Goal: Find specific page/section: Find specific page/section

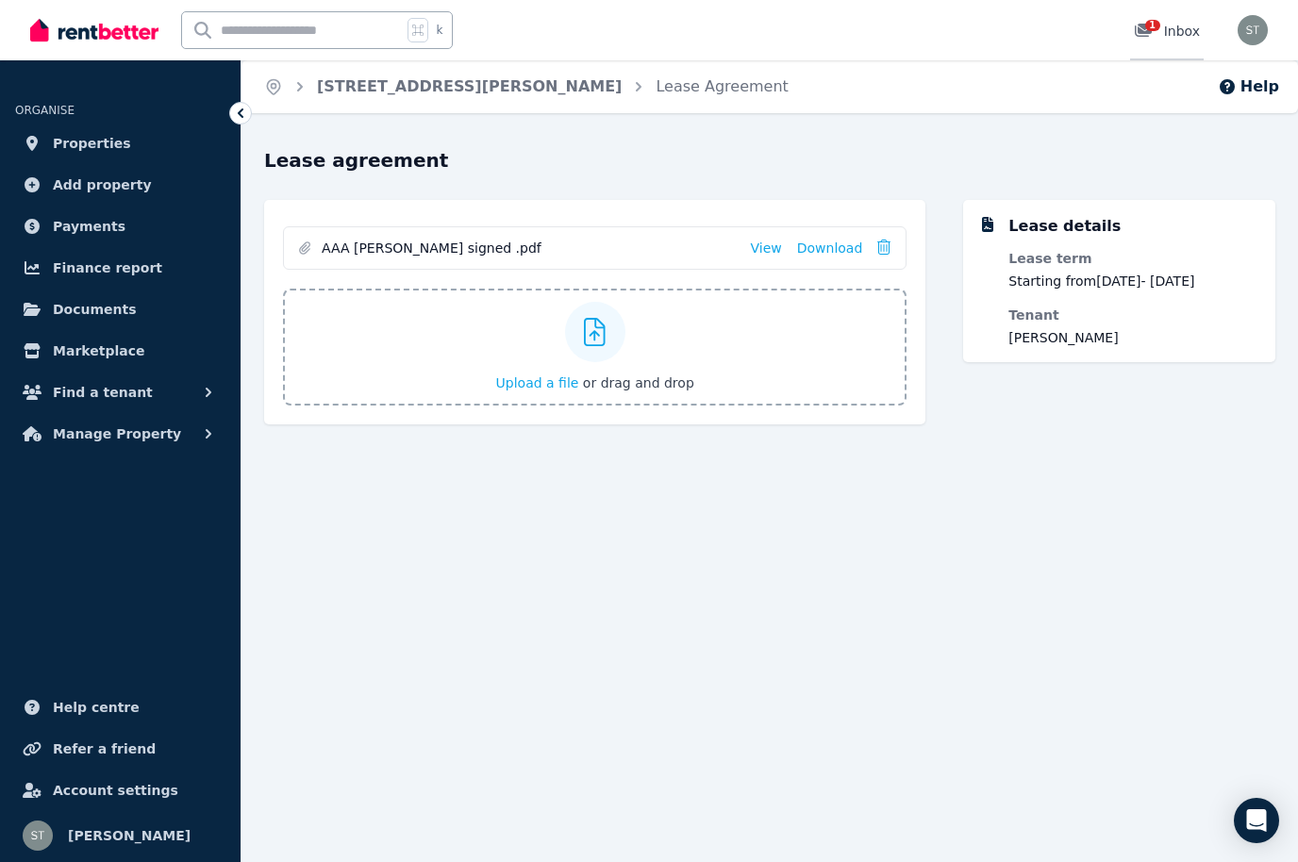
click at [1152, 14] on link "1 Inbox" at bounding box center [1167, 30] width 74 height 60
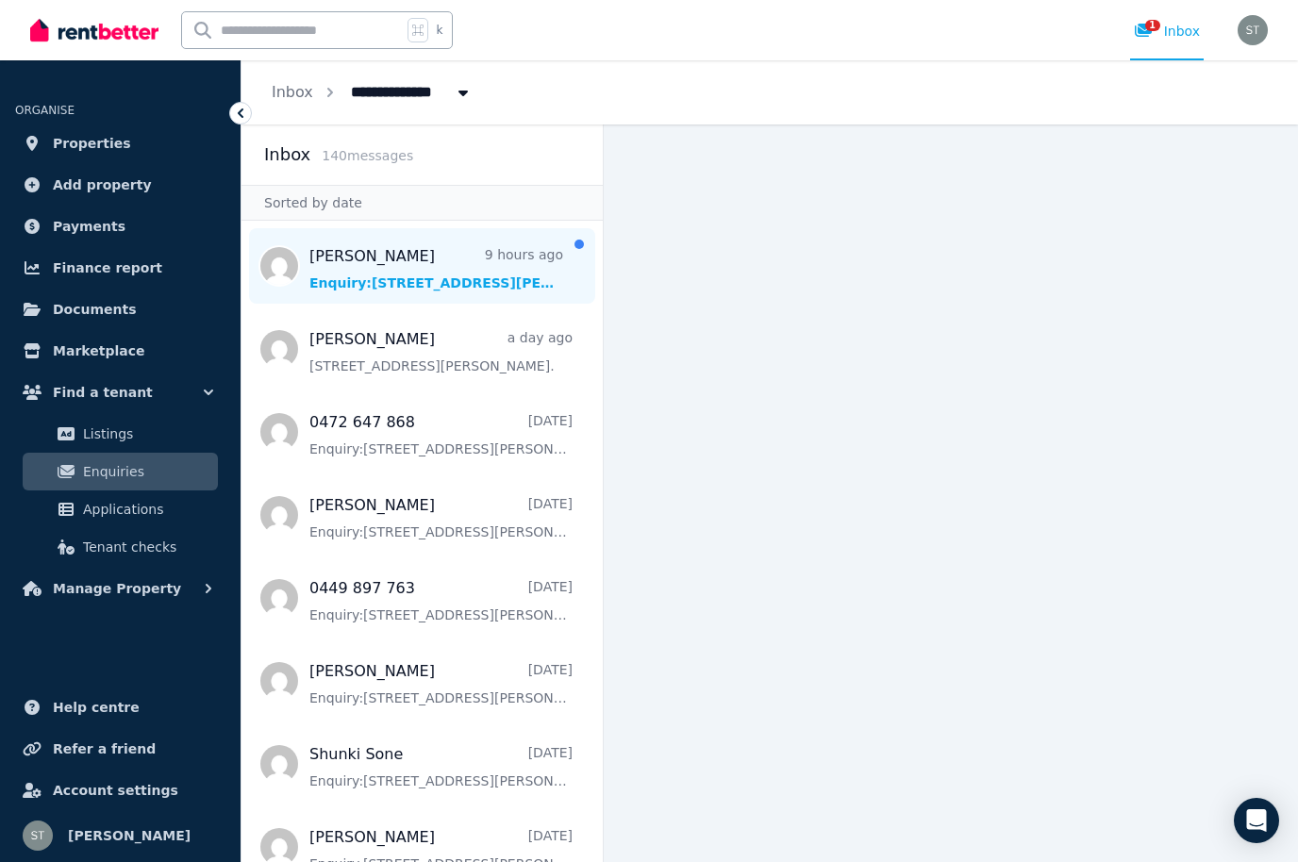
click at [432, 262] on span "Message list" at bounding box center [421, 265] width 361 height 75
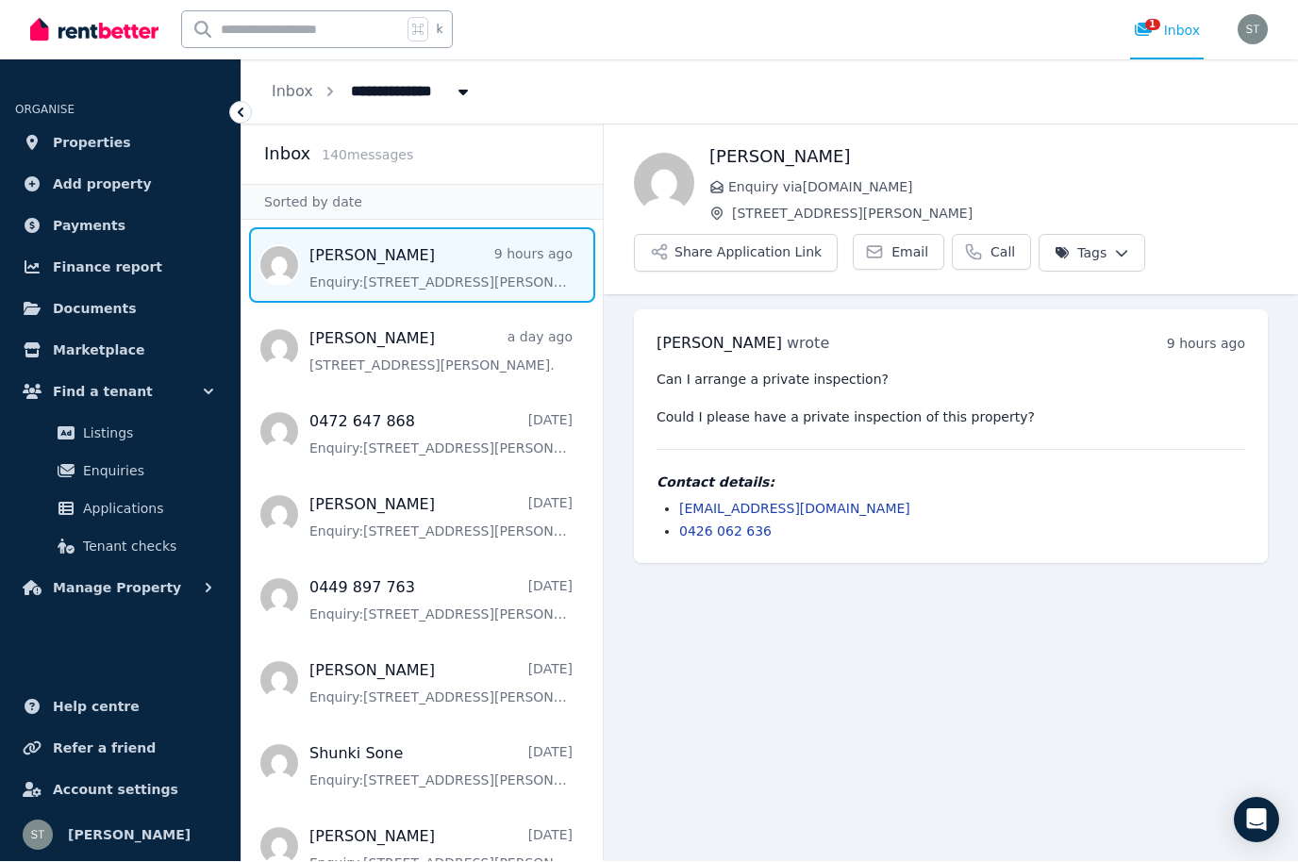
scroll to position [65, 0]
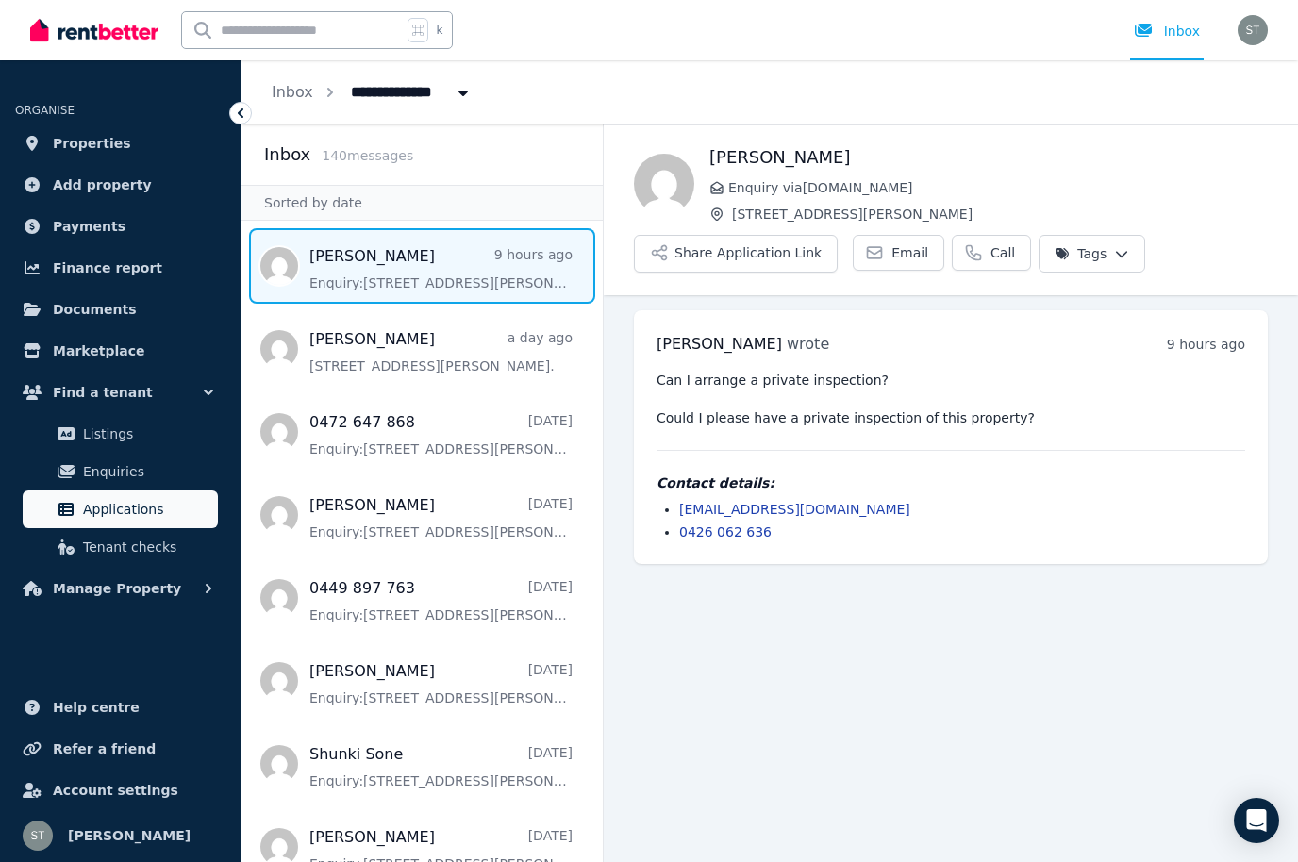
click at [136, 511] on span "Applications" at bounding box center [146, 509] width 127 height 23
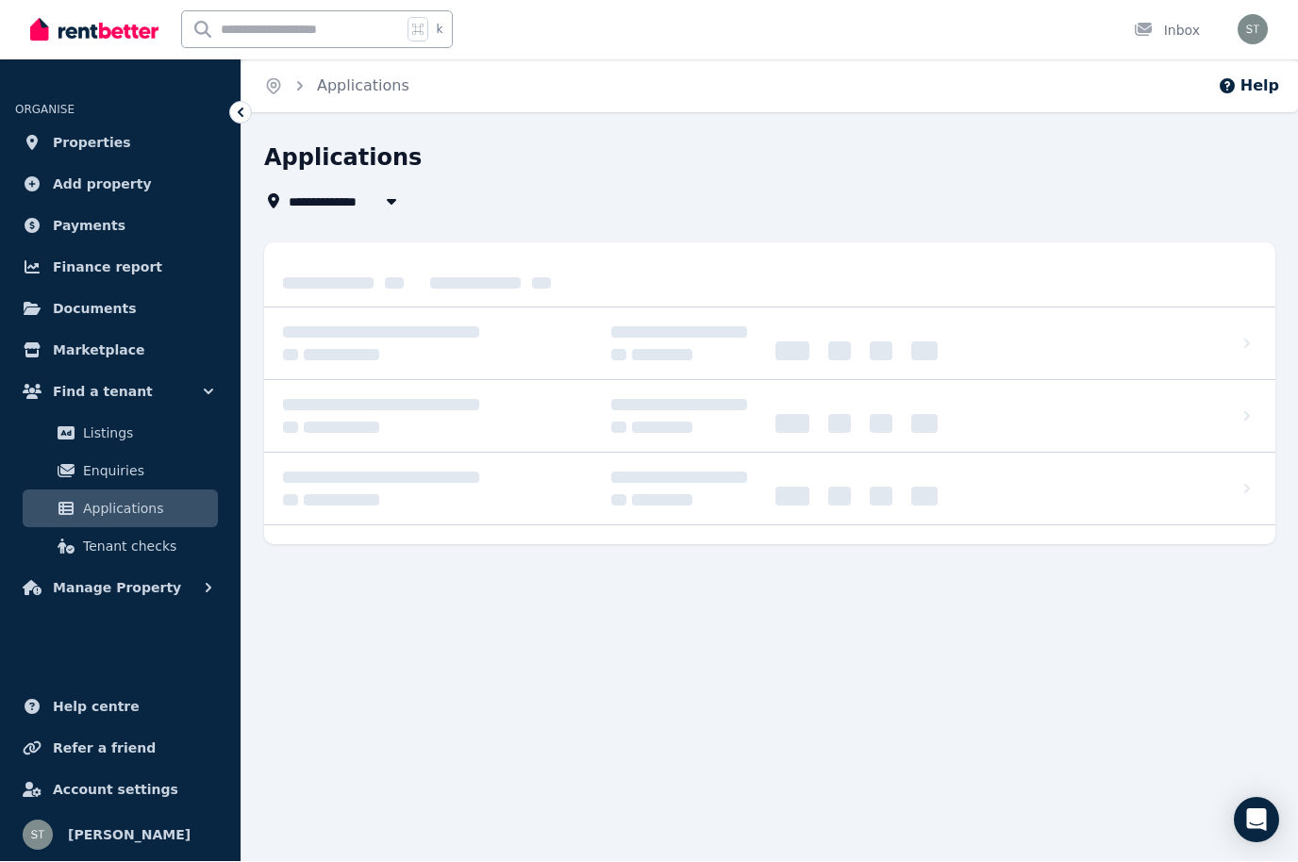
scroll to position [1, 0]
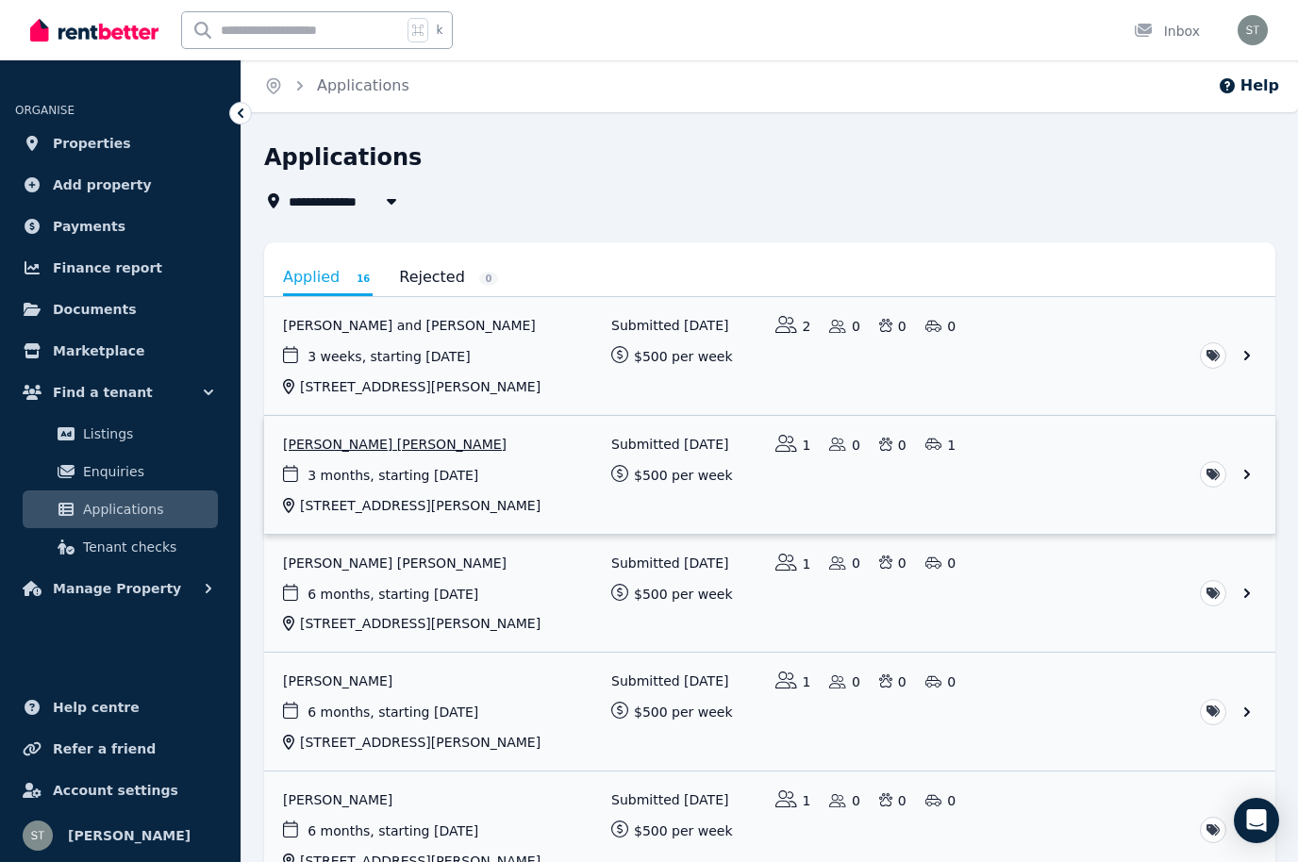
click at [549, 451] on link "View application: Emma Jayne Cooper" at bounding box center [769, 475] width 1011 height 118
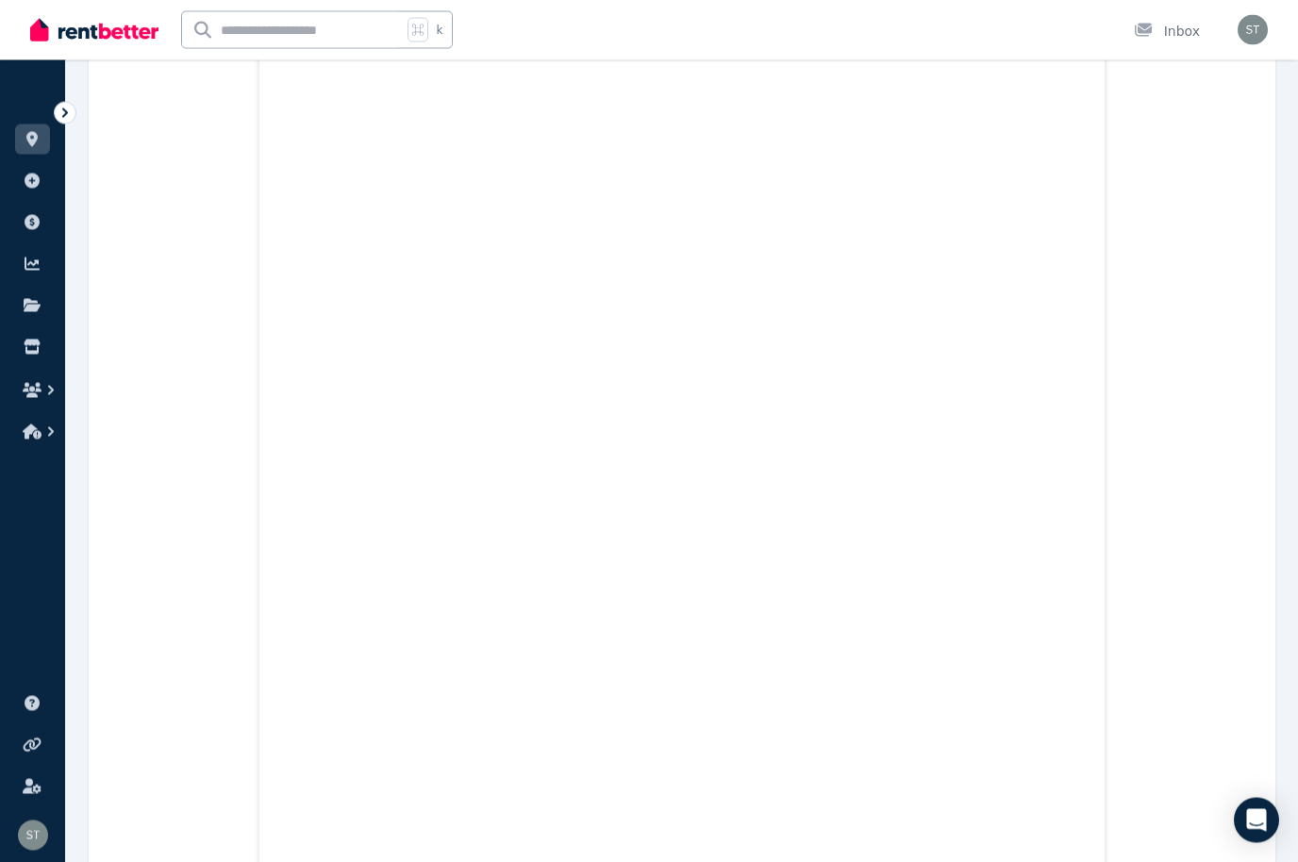
scroll to position [7196, 0]
click at [31, 133] on icon at bounding box center [31, 139] width 11 height 15
